Goal: Task Accomplishment & Management: Manage account settings

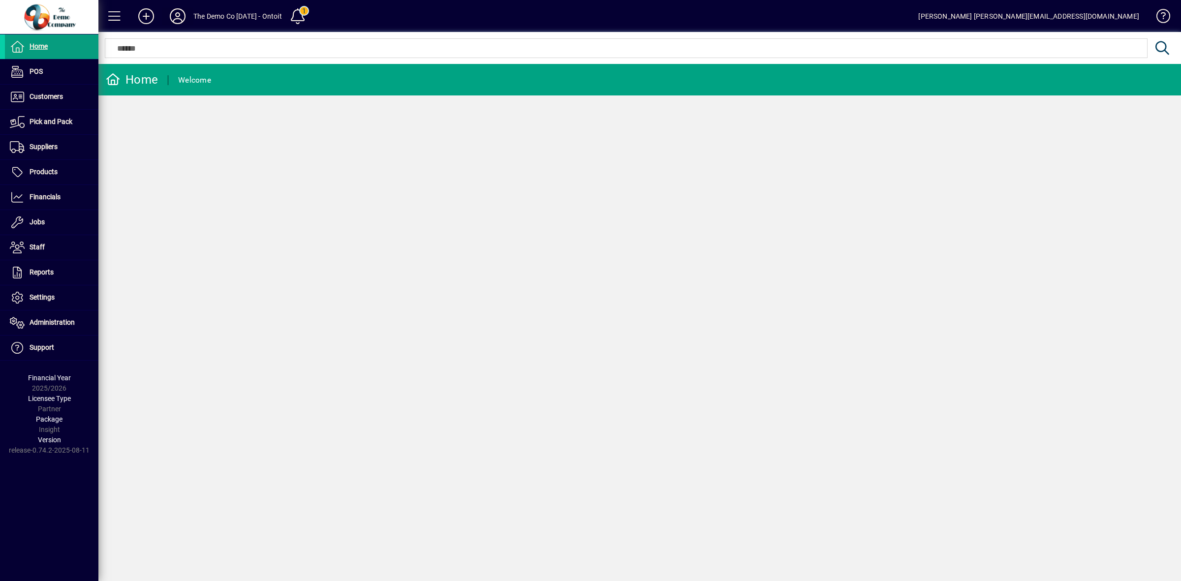
click at [174, 18] on icon at bounding box center [178, 16] width 20 height 16
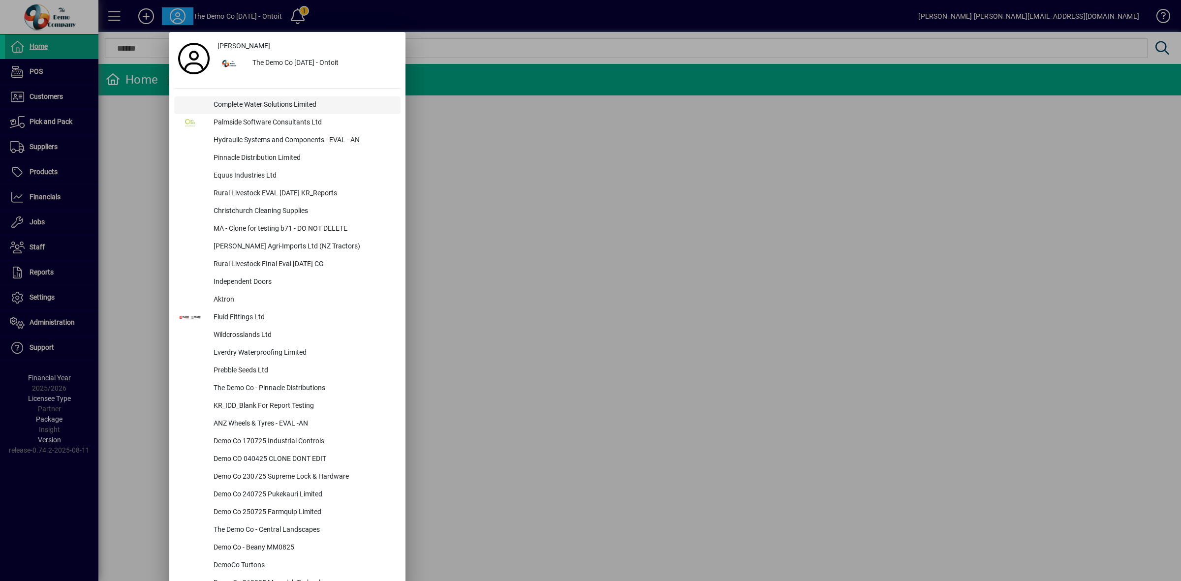
click at [248, 107] on div "Complete Water Solutions Limited" at bounding box center [303, 105] width 195 height 18
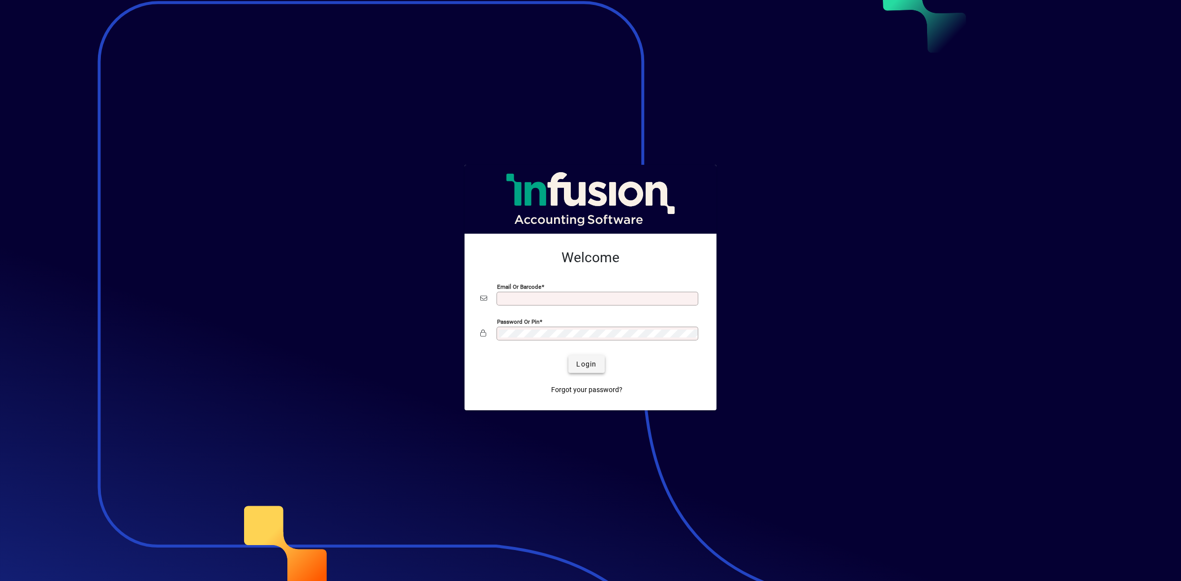
type input "**********"
click at [593, 365] on span "Login" at bounding box center [586, 364] width 20 height 10
